Goal: Navigation & Orientation: Go to known website

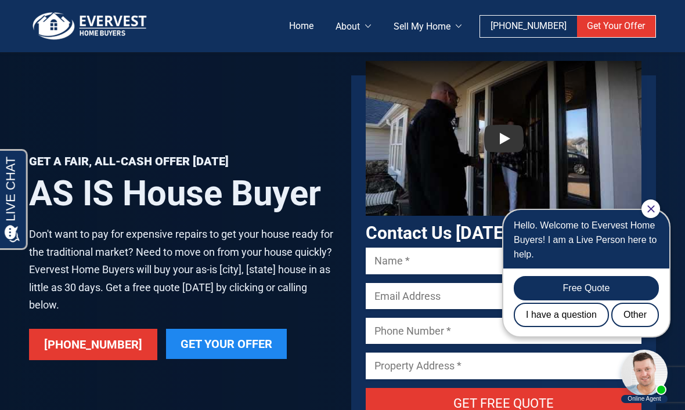
scroll to position [140, 0]
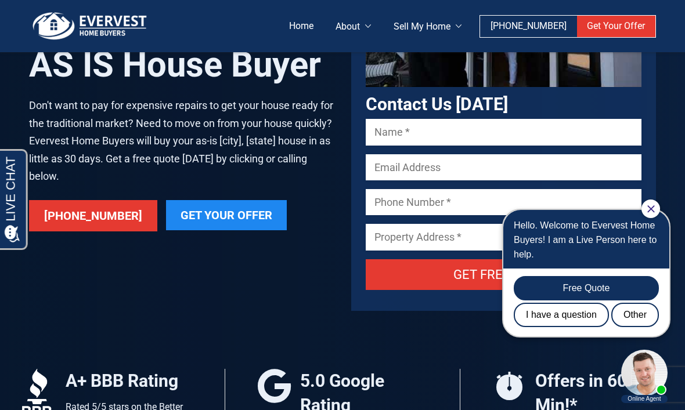
click at [324, 304] on div "Get a Fair, All-Cash Offer [DATE] AS IS House Buyer Don't want to pay for expen…" at bounding box center [173, 129] width 322 height 364
click at [652, 208] on icon "Close Chat" at bounding box center [651, 209] width 8 height 8
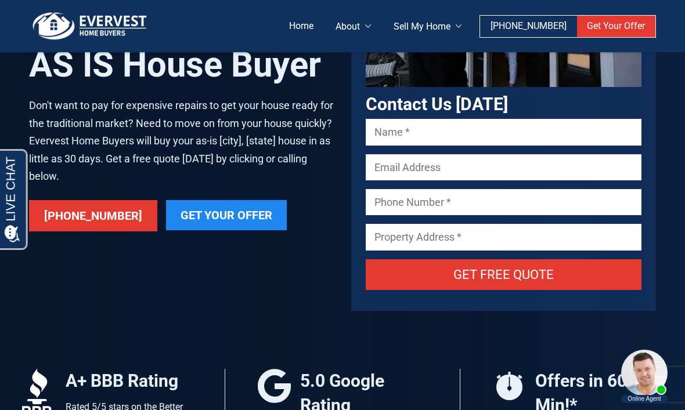
click at [320, 323] on div "Get a Fair, All-Cash Offer [DATE] AS IS House Buyer Don't want to pay for expen…" at bounding box center [342, 100] width 685 height 480
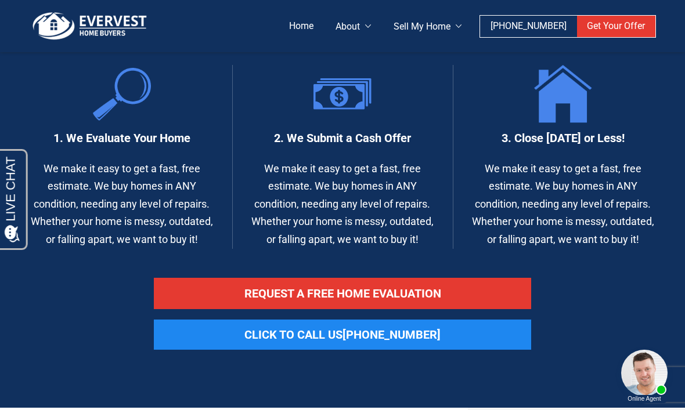
scroll to position [1149, 0]
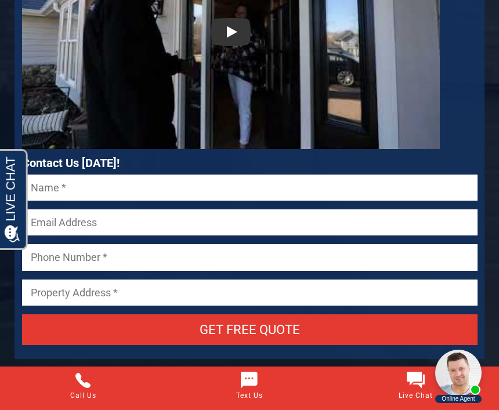
scroll to position [164, 6]
